Goal: Task Accomplishment & Management: Use online tool/utility

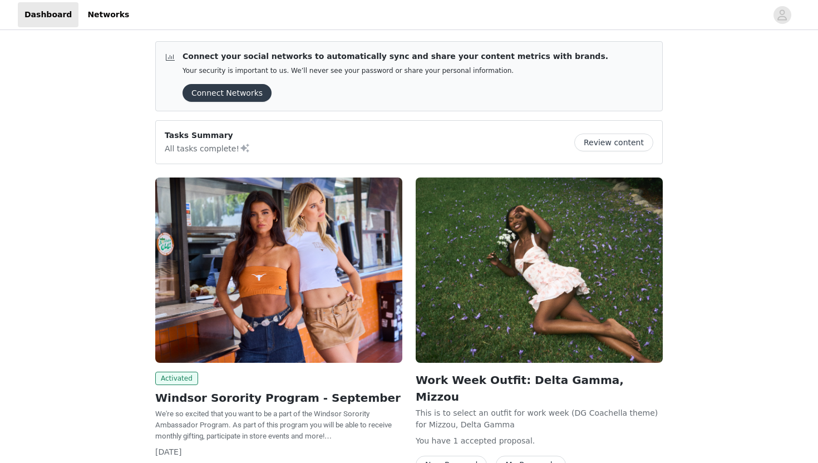
click at [236, 92] on button "Connect Networks" at bounding box center [227, 93] width 89 height 18
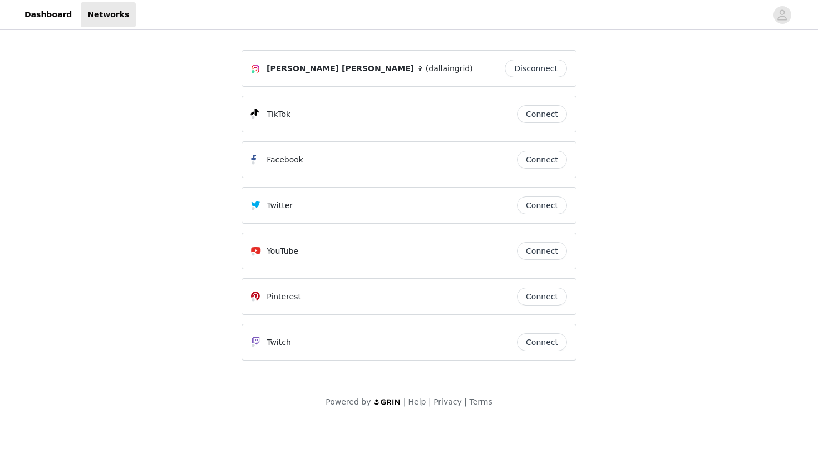
click at [544, 119] on button "Connect" at bounding box center [542, 114] width 50 height 18
click at [426, 71] on span "(dallaingrid)" at bounding box center [449, 69] width 47 height 12
click at [405, 78] on div "[PERSON_NAME] [PERSON_NAME] ✞ (dallaingrid) Disconnect" at bounding box center [408, 68] width 335 height 37
click at [32, 18] on link "Dashboard" at bounding box center [48, 14] width 61 height 25
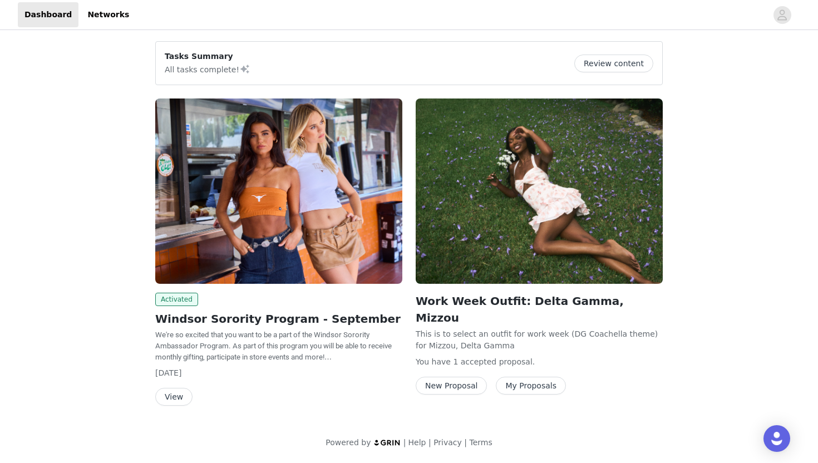
click at [170, 403] on button "View" at bounding box center [173, 397] width 37 height 18
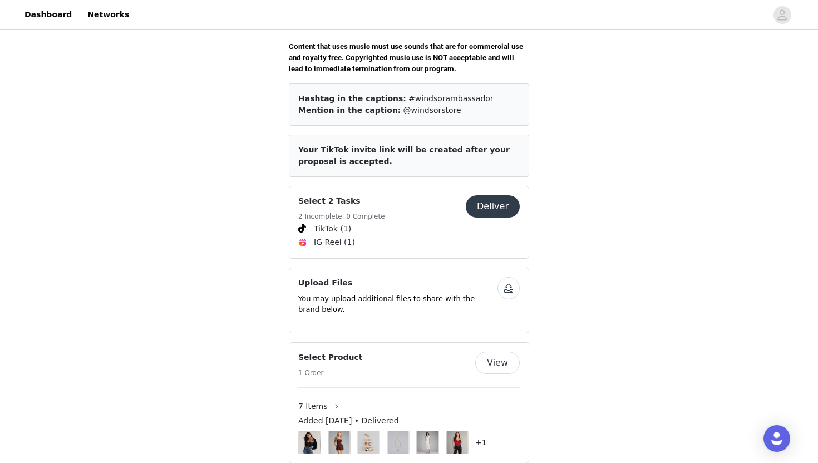
scroll to position [418, 0]
click at [494, 198] on button "Deliver" at bounding box center [493, 206] width 54 height 22
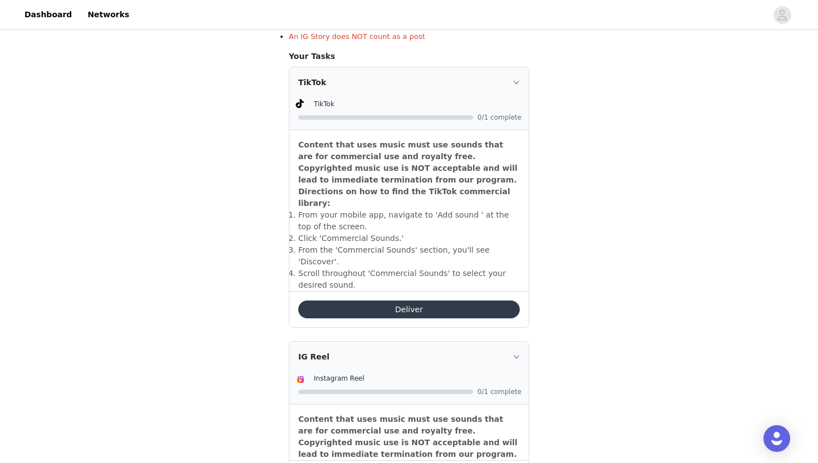
scroll to position [290, 0]
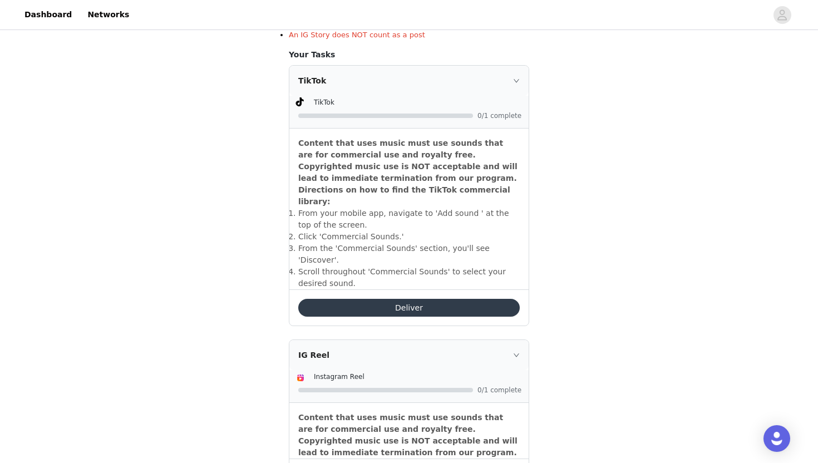
click at [340, 299] on button "Deliver" at bounding box center [408, 308] width 221 height 18
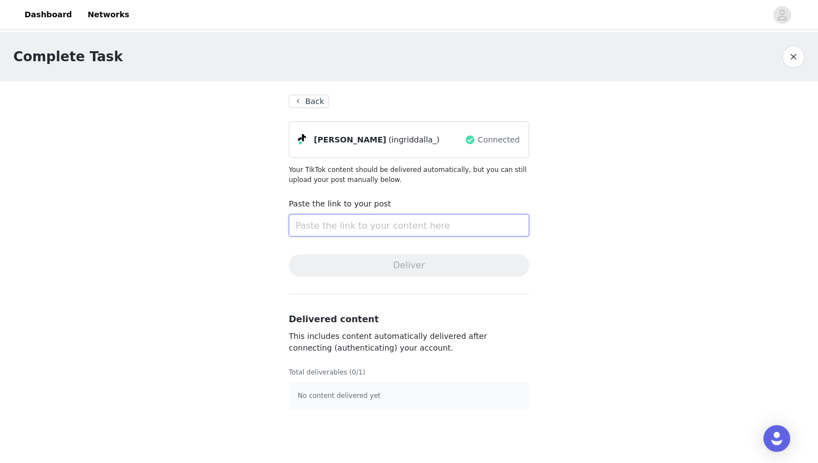
click at [354, 229] on input "text" at bounding box center [409, 225] width 240 height 22
click at [297, 108] on section "Back [PERSON_NAME] (ingriddalla_) Connected Your TikTok content should be deliv…" at bounding box center [408, 252] width 267 height 342
click at [303, 98] on button "Back" at bounding box center [309, 101] width 40 height 13
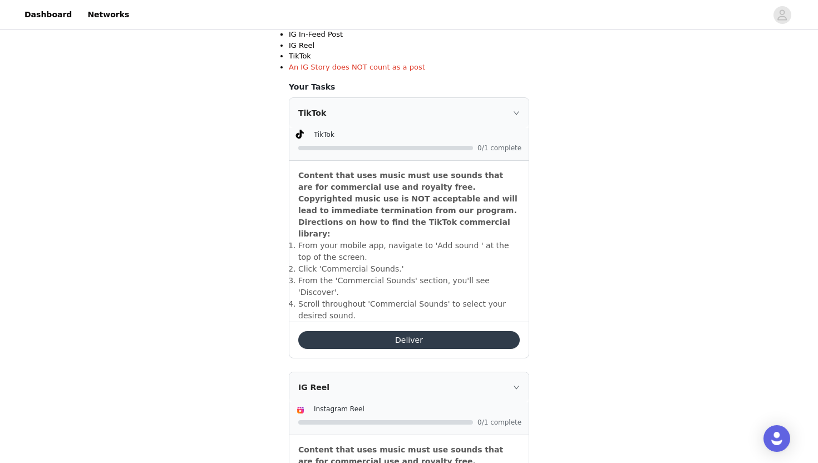
scroll to position [351, 0]
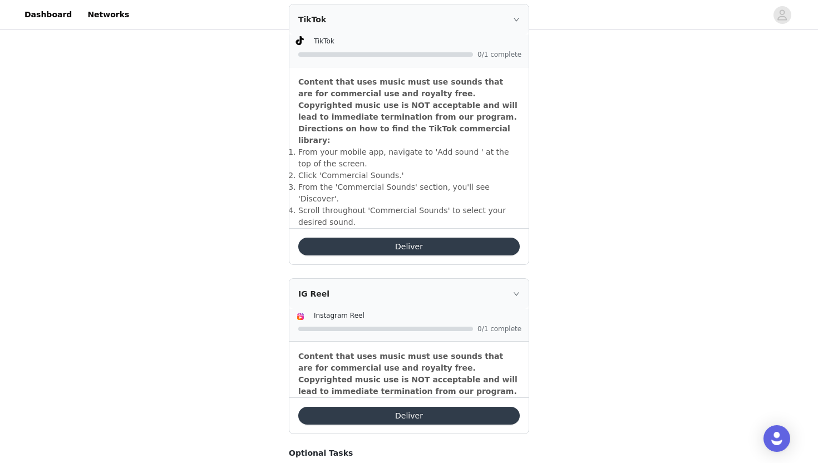
click at [391, 238] on button "Deliver" at bounding box center [408, 247] width 221 height 18
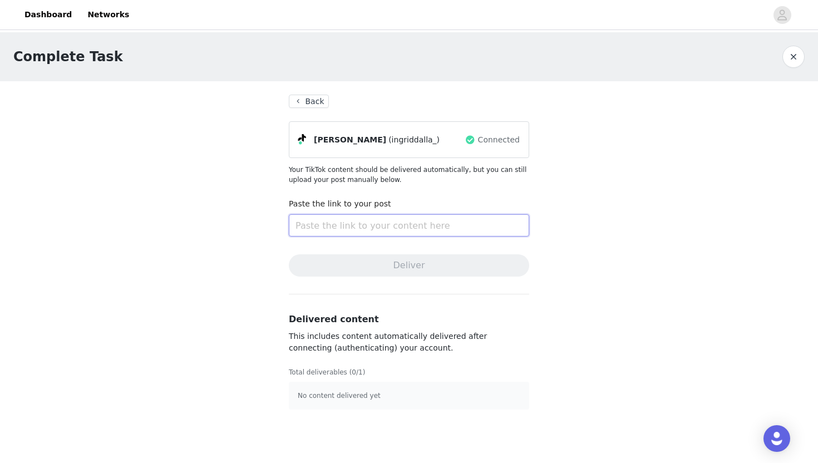
click at [367, 223] on input "text" at bounding box center [409, 225] width 240 height 22
paste input "[URL][DOMAIN_NAME]"
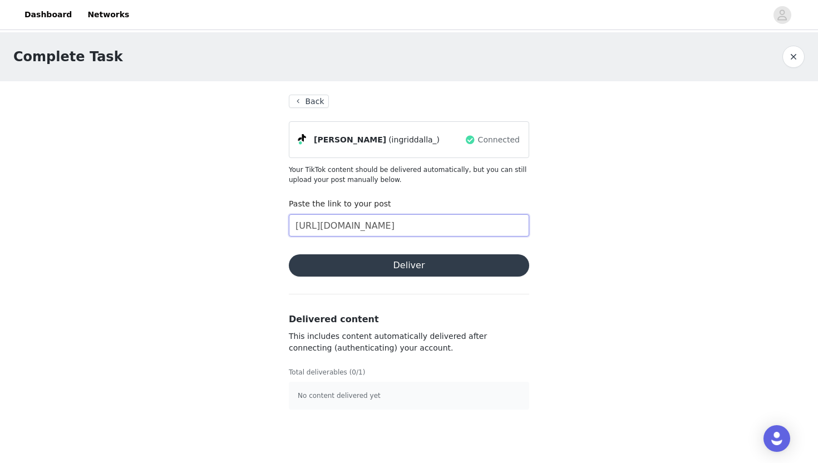
drag, startPoint x: 523, startPoint y: 225, endPoint x: 264, endPoint y: 225, distance: 258.2
click at [264, 225] on div "Complete Task Back [PERSON_NAME] (ingriddalla_) Connected Your TikTok content s…" at bounding box center [409, 227] width 818 height 391
type input "[URL][DOMAIN_NAME]"
click at [612, 158] on div "Complete Task Back [PERSON_NAME] (ingriddalla_) Connected Your TikTok content s…" at bounding box center [409, 227] width 818 height 391
click at [437, 268] on button "Deliver" at bounding box center [409, 265] width 240 height 22
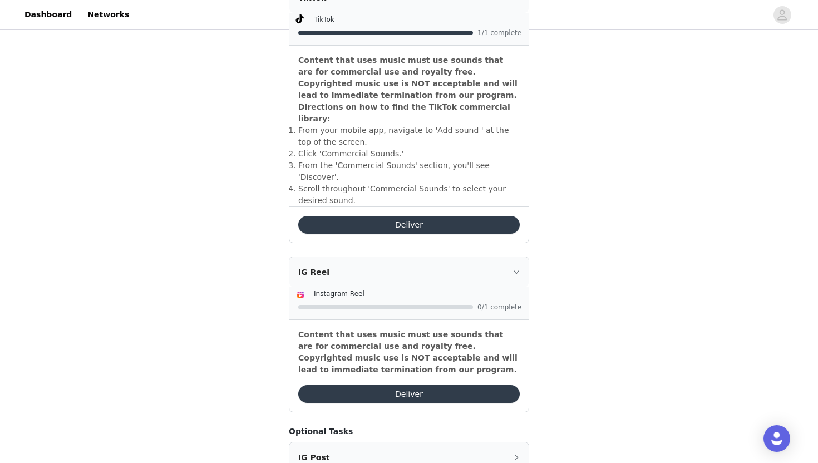
scroll to position [422, 0]
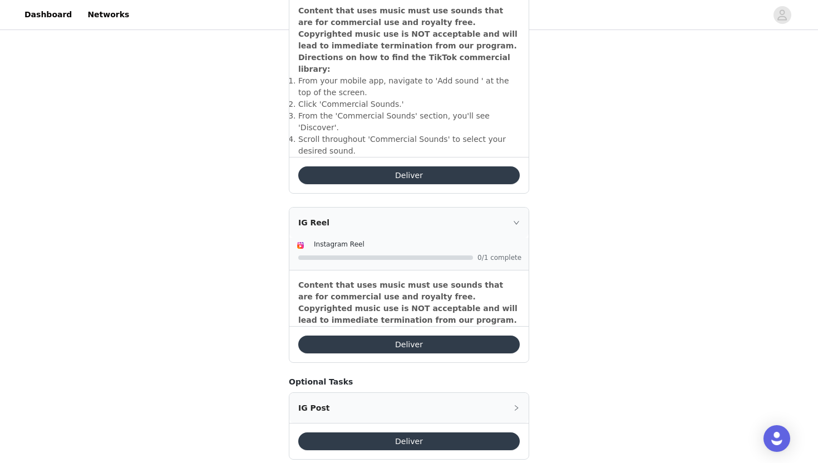
click at [416, 432] on button "Deliver" at bounding box center [408, 441] width 221 height 18
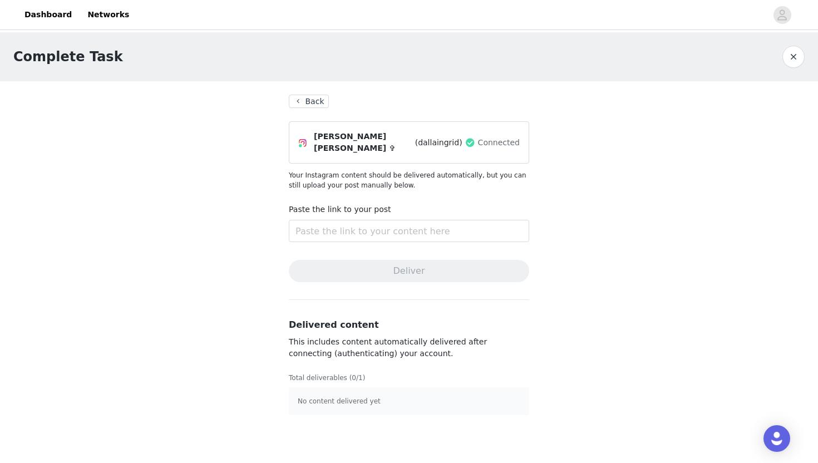
click at [293, 101] on button "Back" at bounding box center [309, 101] width 40 height 13
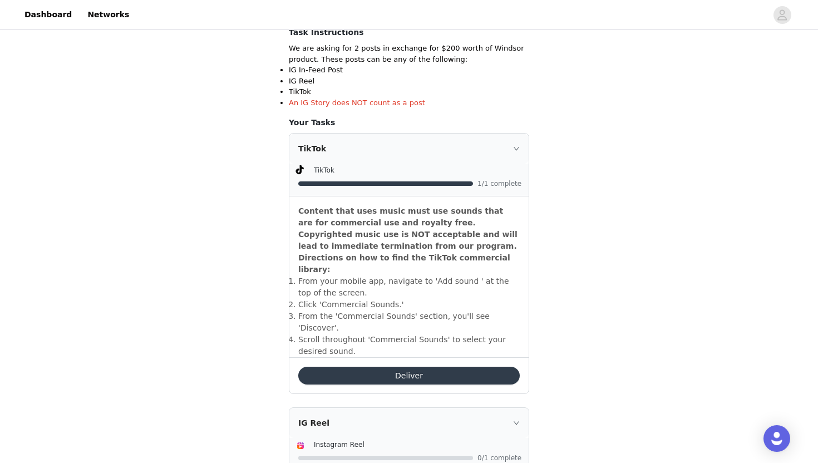
scroll to position [422, 0]
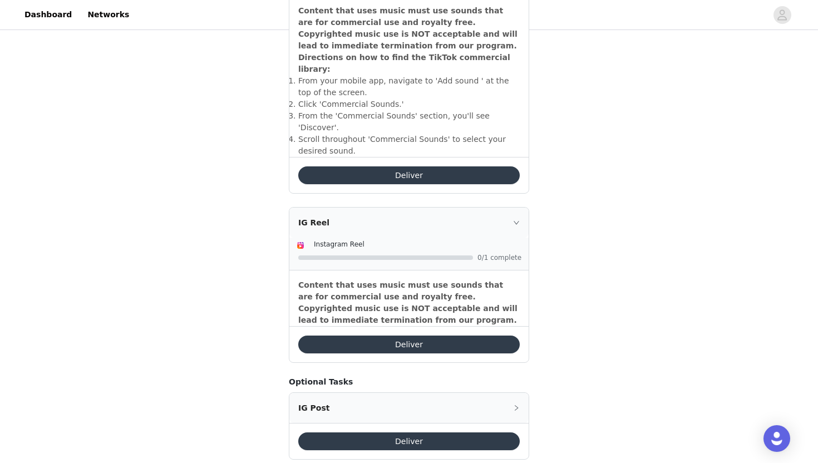
click at [516, 208] on div "IG Reel" at bounding box center [408, 223] width 239 height 30
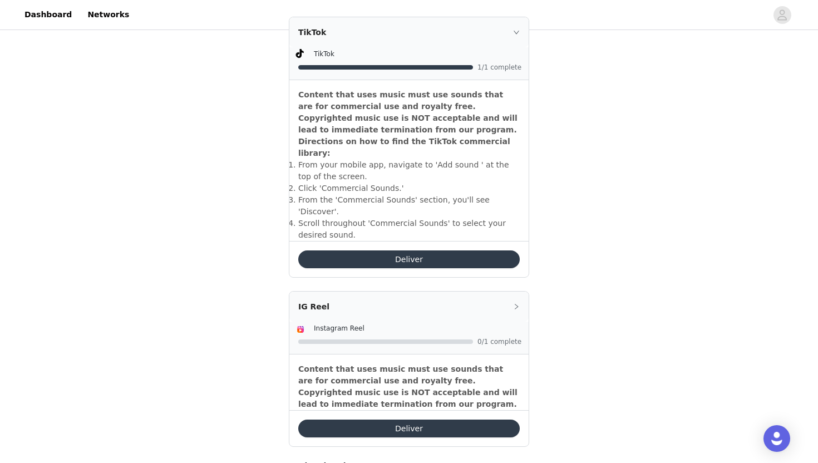
scroll to position [334, 0]
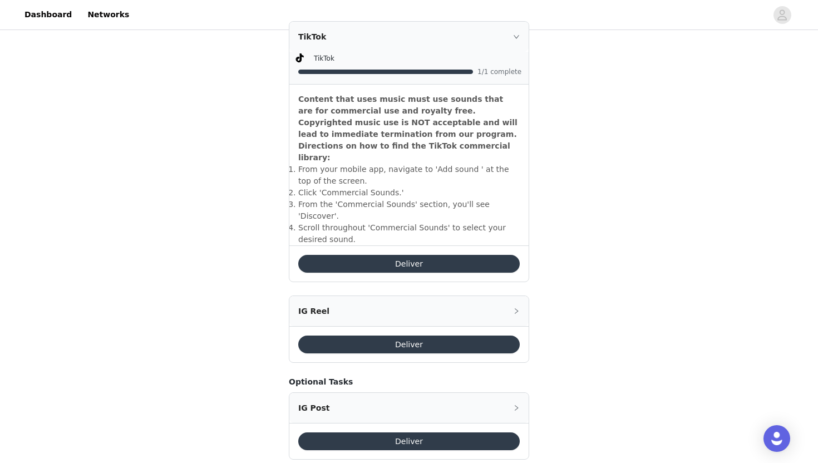
click at [467, 393] on div "IG Post" at bounding box center [408, 408] width 239 height 30
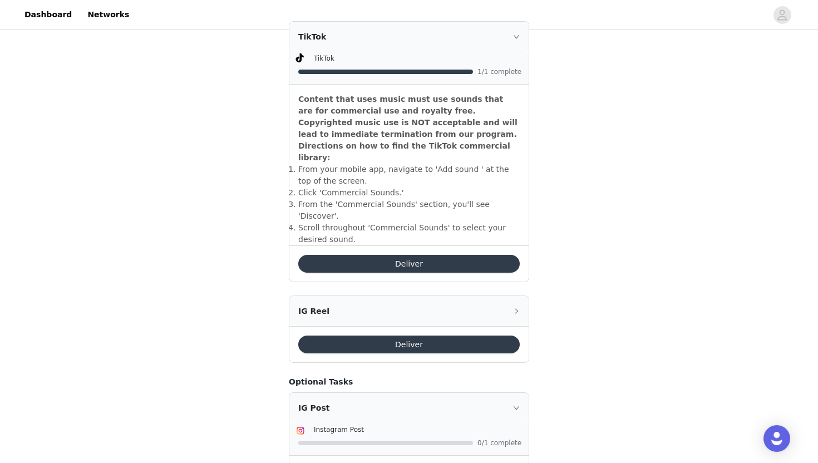
scroll to position [387, 0]
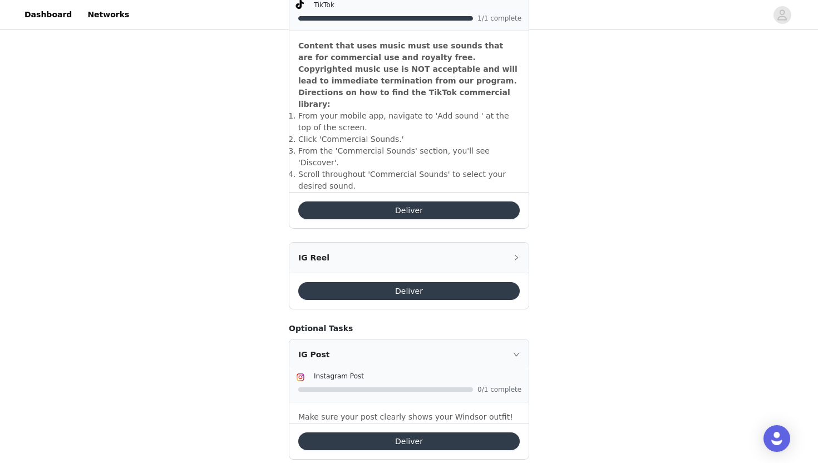
click at [505, 243] on div "IG Reel" at bounding box center [408, 258] width 239 height 30
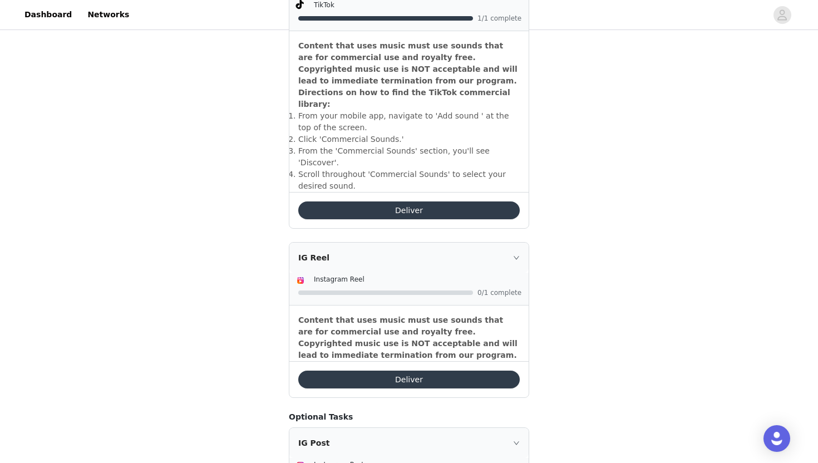
click at [505, 243] on div "IG Reel" at bounding box center [408, 258] width 239 height 30
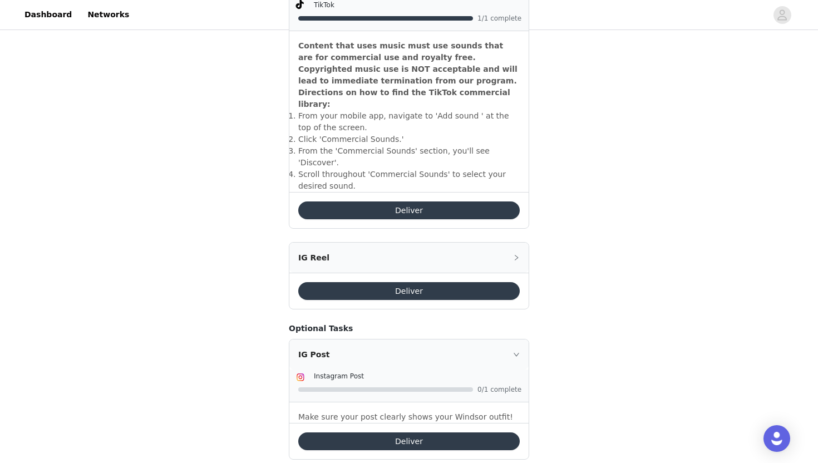
click at [378, 432] on button "Deliver" at bounding box center [408, 441] width 221 height 18
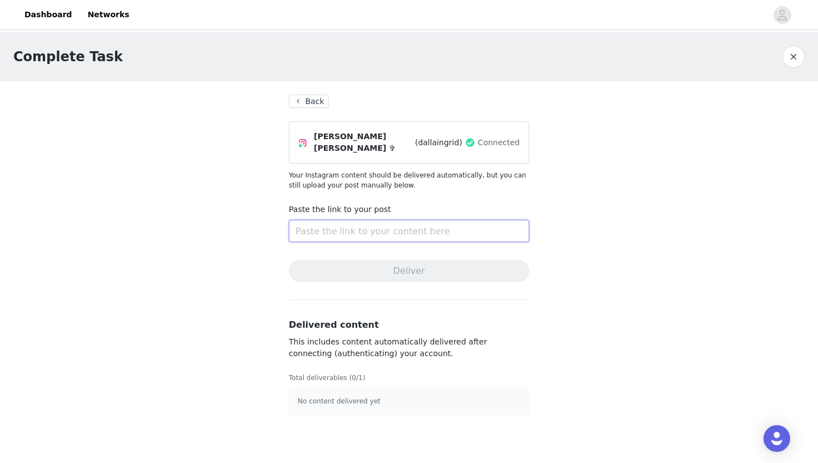
click at [339, 223] on input "text" at bounding box center [409, 231] width 240 height 22
paste input "[URL][DOMAIN_NAME]"
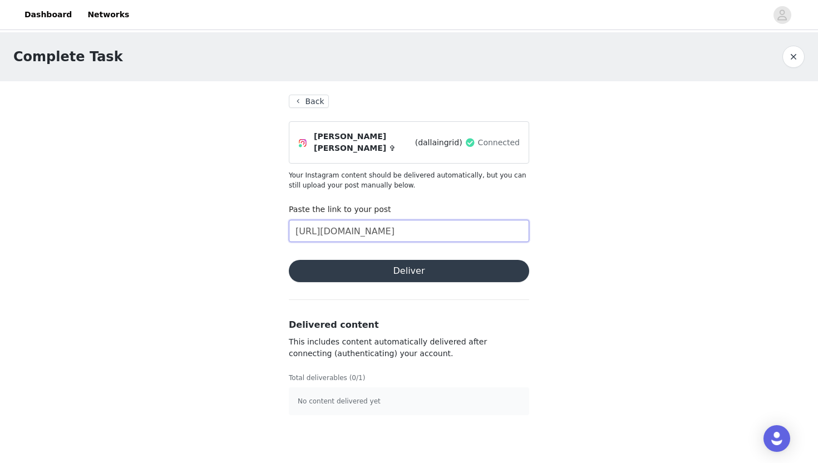
drag, startPoint x: 523, startPoint y: 225, endPoint x: 267, endPoint y: 225, distance: 256.0
click at [267, 225] on div "Complete Task Back [PERSON_NAME] [PERSON_NAME] ✞ (dallaingrid) Connected Your I…" at bounding box center [409, 230] width 818 height 396
type input "[URL][DOMAIN_NAME]"
click at [596, 209] on div "Complete Task Back [PERSON_NAME] [PERSON_NAME] ✞ (dallaingrid) Connected Your I…" at bounding box center [409, 230] width 818 height 396
click at [434, 267] on button "Deliver" at bounding box center [409, 271] width 240 height 22
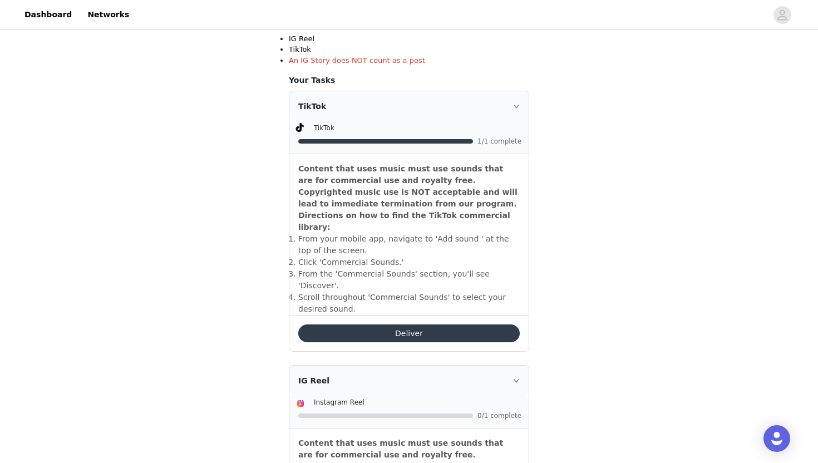
scroll to position [266, 0]
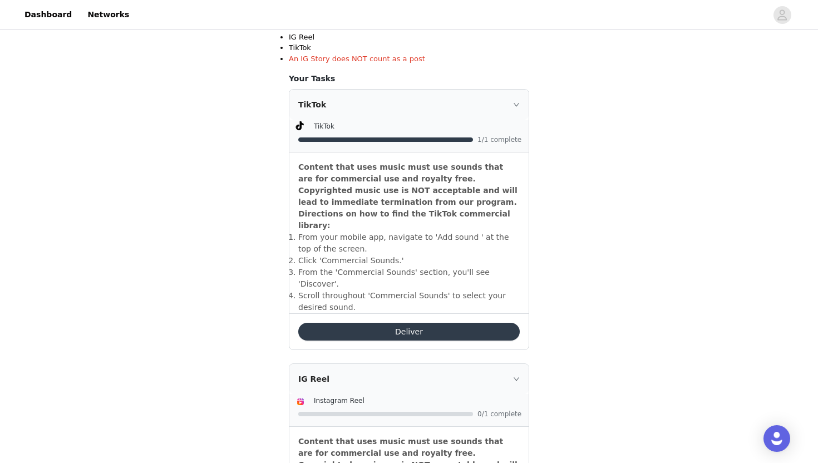
click at [406, 323] on button "Deliver" at bounding box center [408, 332] width 221 height 18
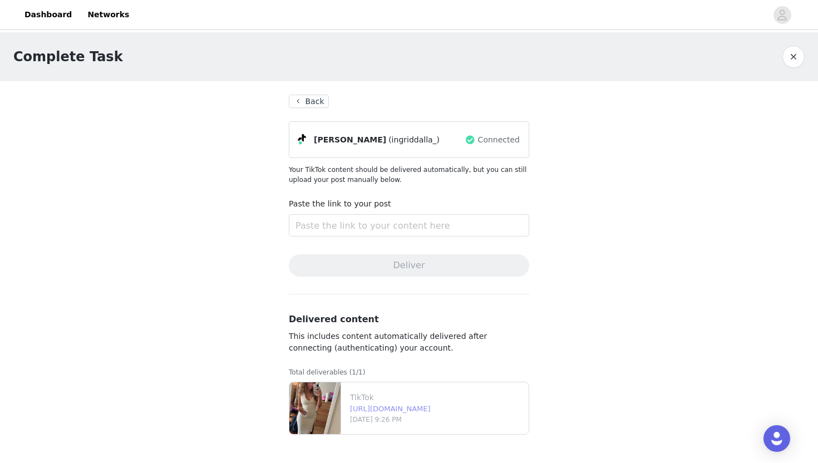
click at [406, 406] on link "[URL][DOMAIN_NAME]" at bounding box center [390, 409] width 81 height 8
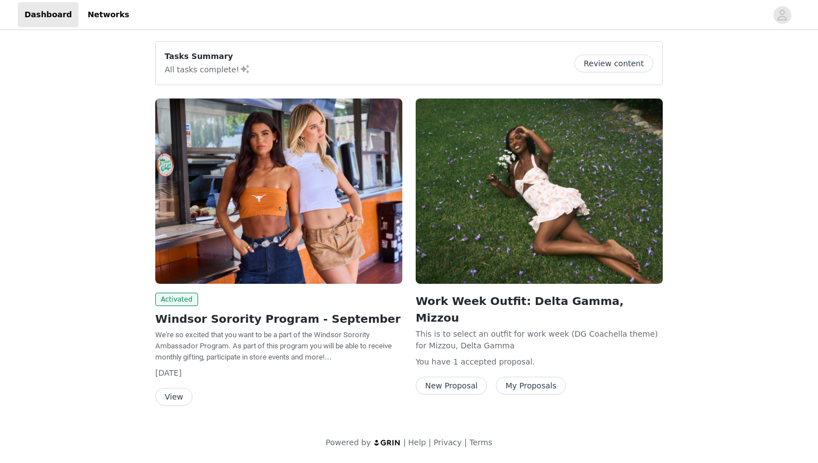
click at [171, 398] on button "View" at bounding box center [173, 397] width 37 height 18
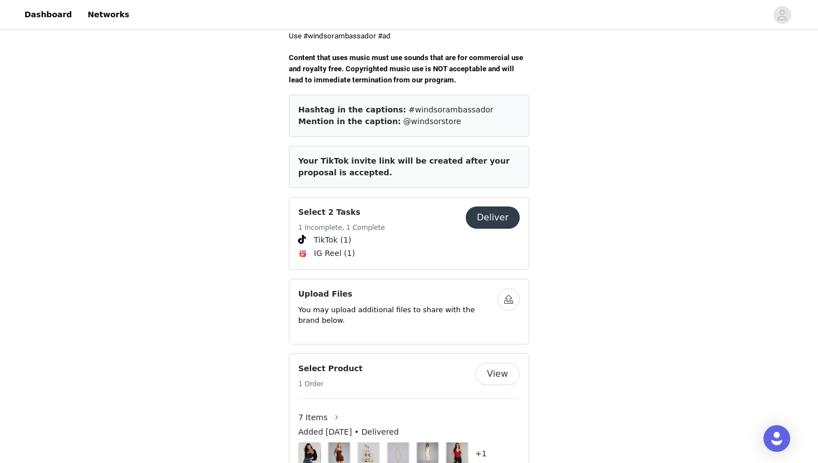
scroll to position [402, 0]
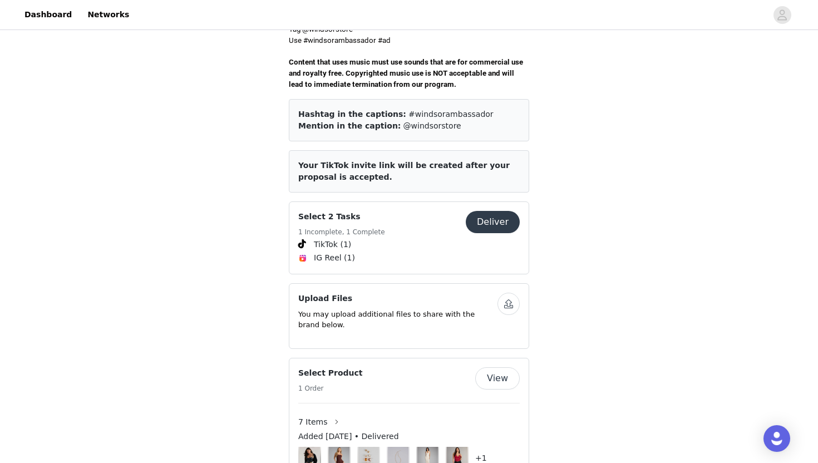
click at [488, 215] on button "Deliver" at bounding box center [493, 222] width 54 height 22
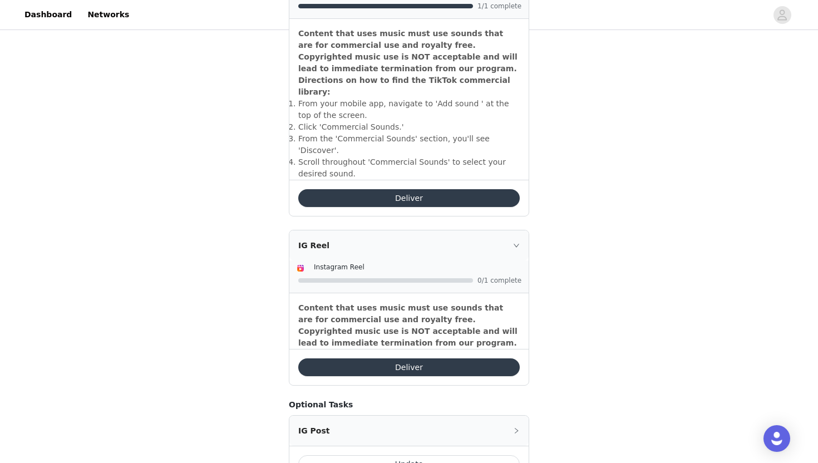
scroll to position [422, 0]
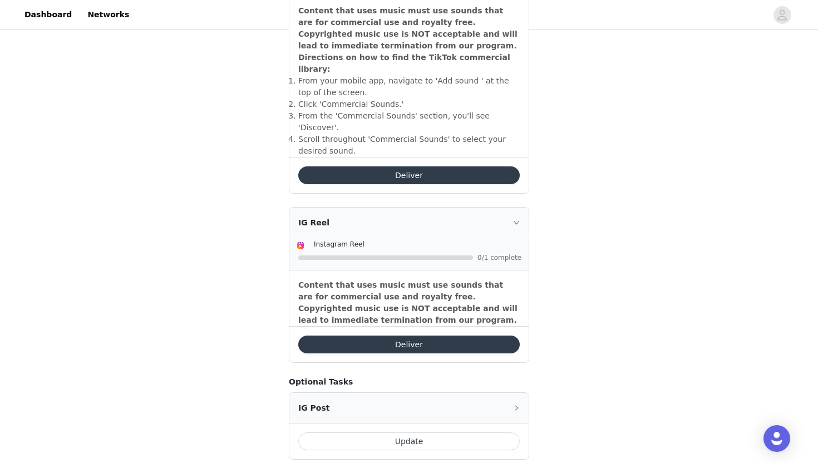
drag, startPoint x: 463, startPoint y: 377, endPoint x: 423, endPoint y: 367, distance: 41.3
click at [423, 376] on div "Optional Tasks IG Post Update" at bounding box center [409, 417] width 240 height 83
click at [406, 351] on div "Back Include the following in your post Hashtag in the captions: #windsorambass…" at bounding box center [409, 65] width 240 height 787
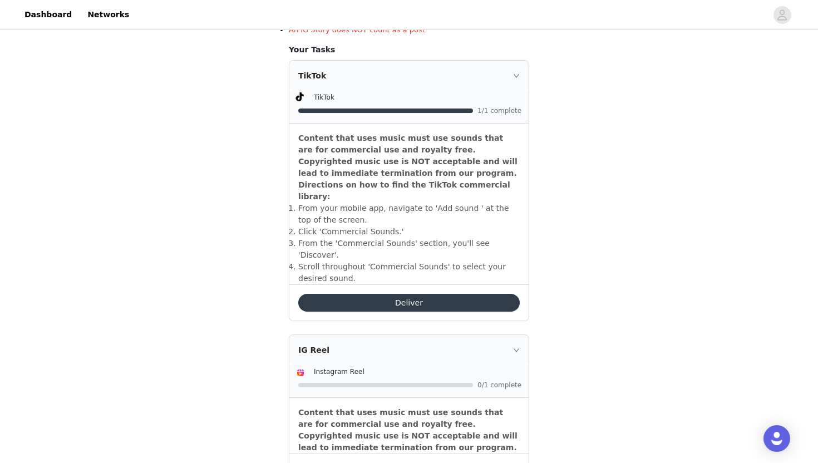
scroll to position [0, 0]
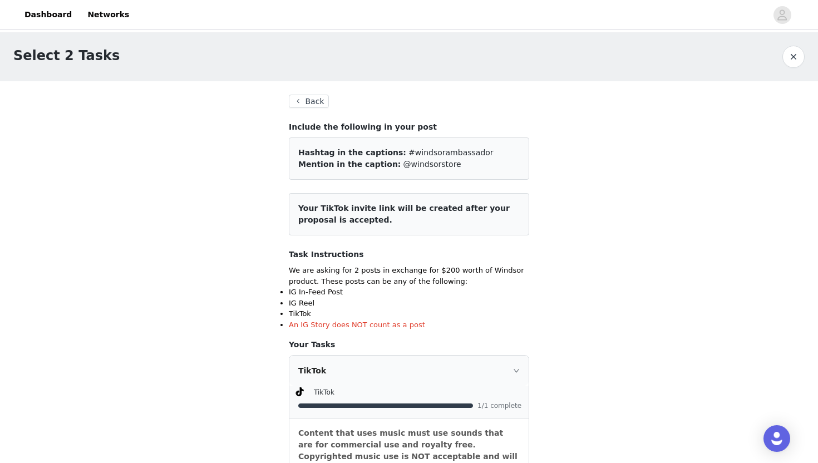
click at [299, 101] on button "Back" at bounding box center [309, 101] width 40 height 13
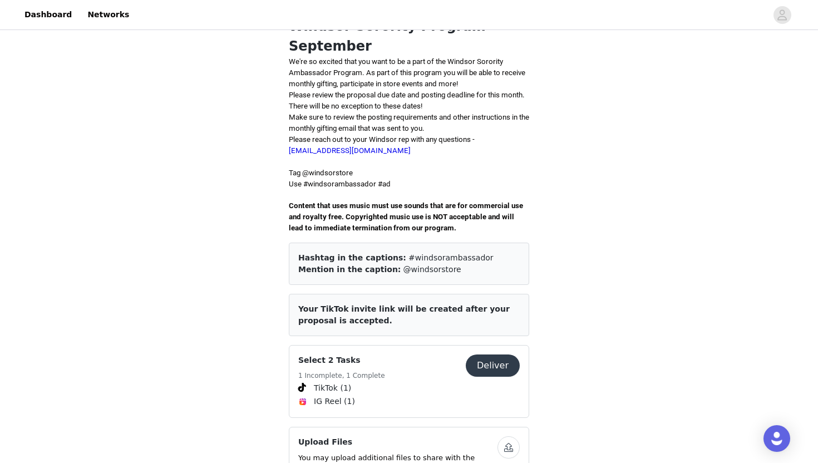
scroll to position [261, 0]
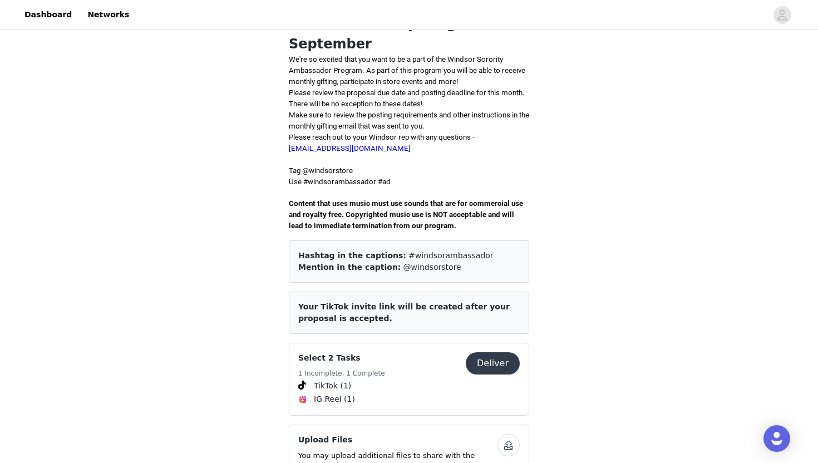
click at [326, 352] on h4 "Select 2 Tasks" at bounding box center [341, 358] width 87 height 12
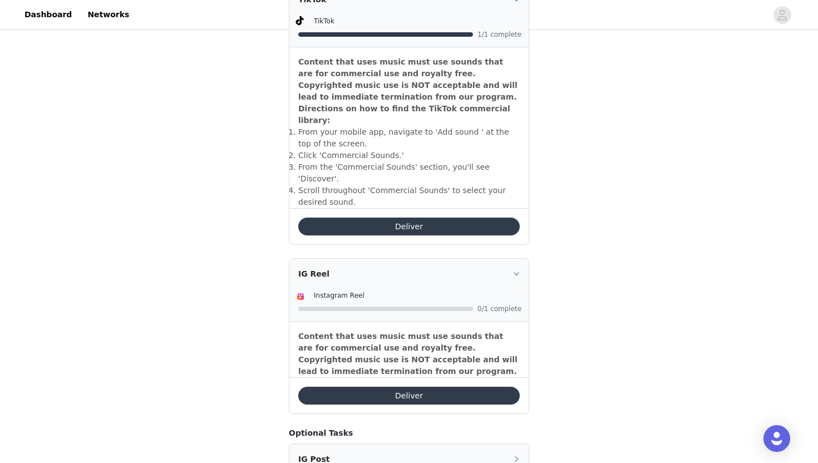
scroll to position [422, 0]
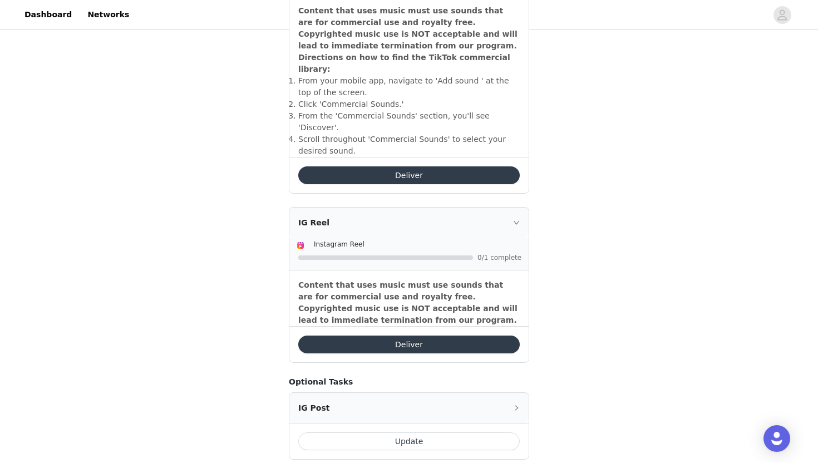
click at [510, 208] on div "IG Reel" at bounding box center [408, 223] width 239 height 30
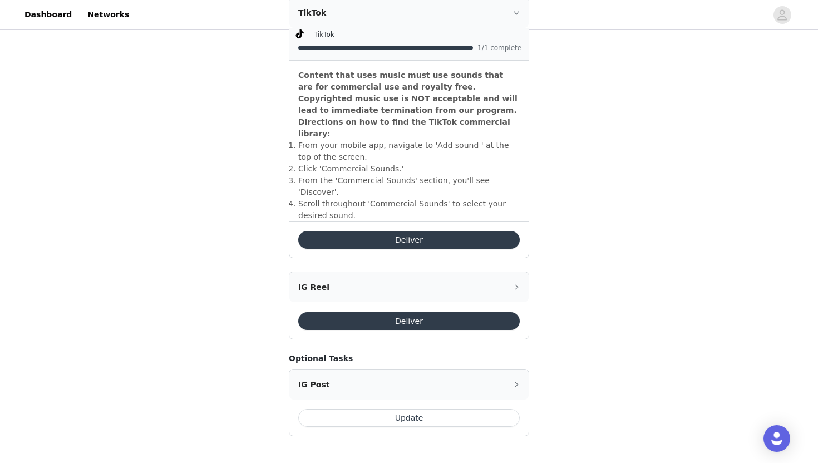
scroll to position [334, 0]
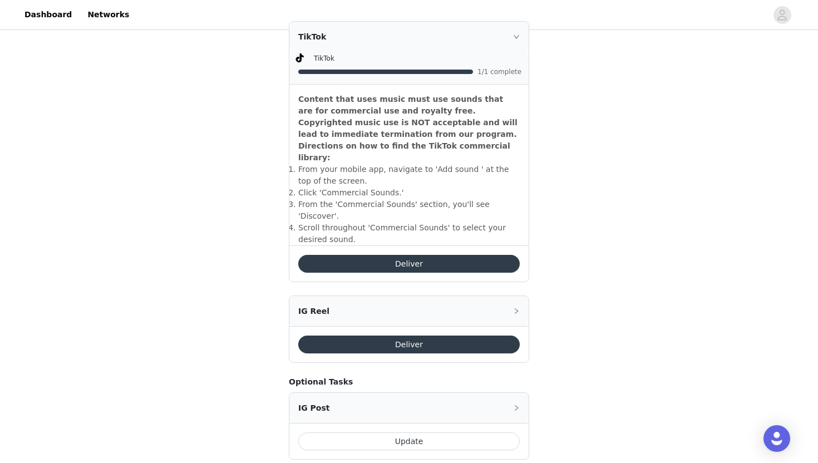
click at [509, 296] on div "IG Reel" at bounding box center [408, 311] width 239 height 30
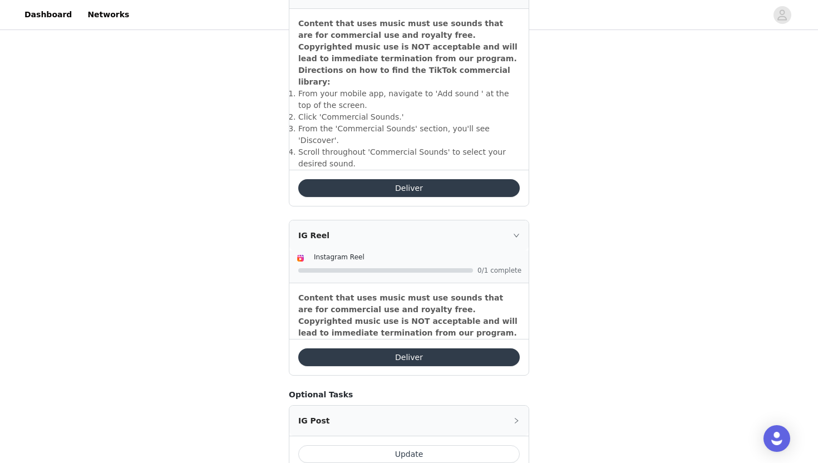
scroll to position [422, 0]
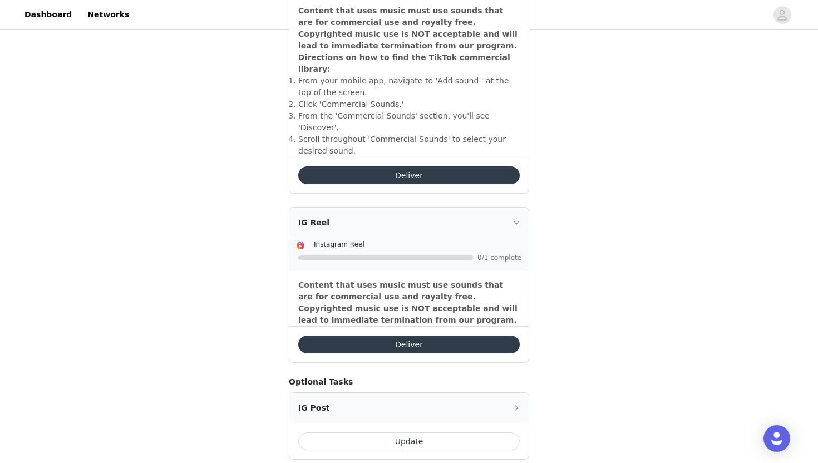
click at [425, 393] on div "IG Post" at bounding box center [408, 408] width 239 height 30
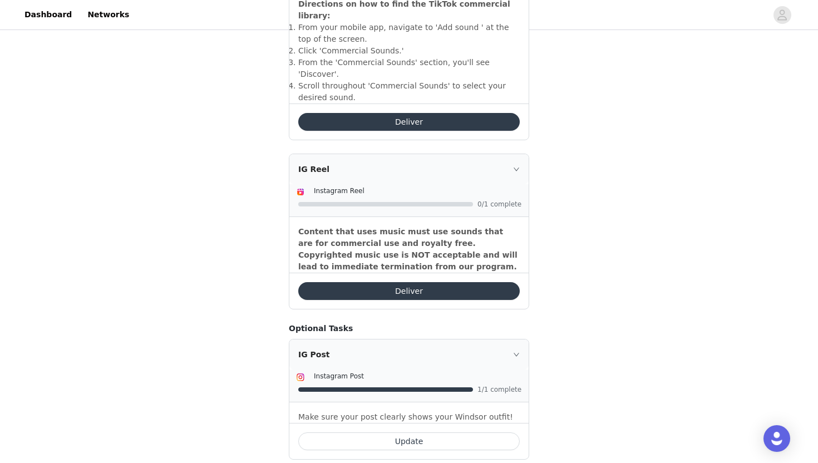
click at [469, 339] on div "IG Post" at bounding box center [408, 354] width 239 height 30
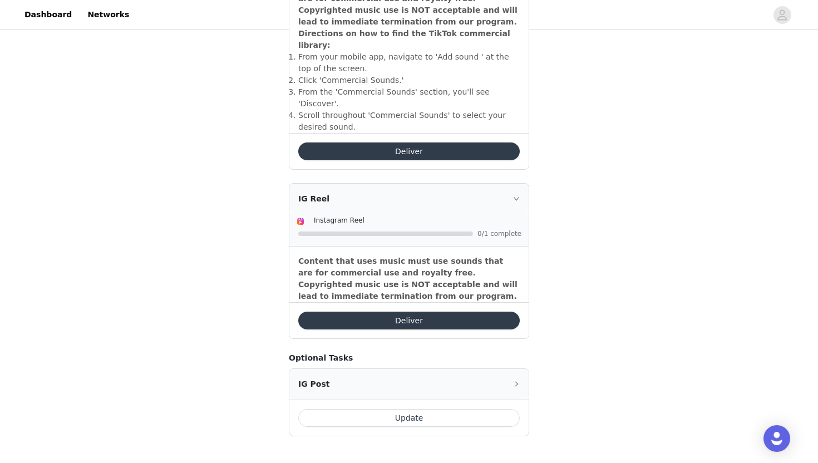
scroll to position [422, 0]
